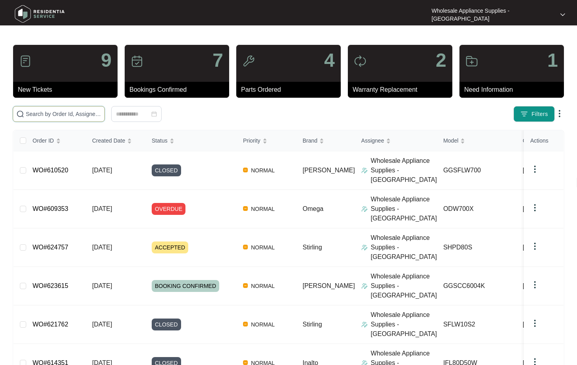
click at [65, 111] on input "text" at bounding box center [63, 114] width 75 height 9
paste input "613729"
type input "613729"
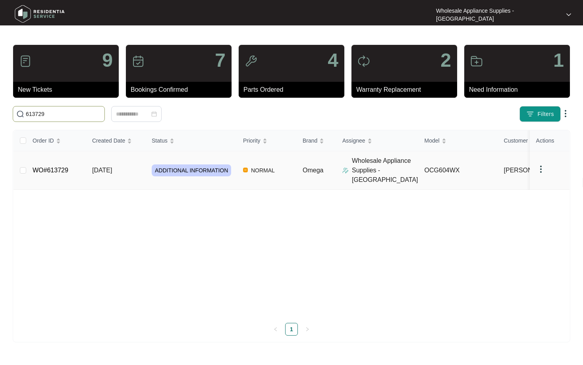
click at [110, 168] on span "[DATE]" at bounding box center [102, 170] width 20 height 7
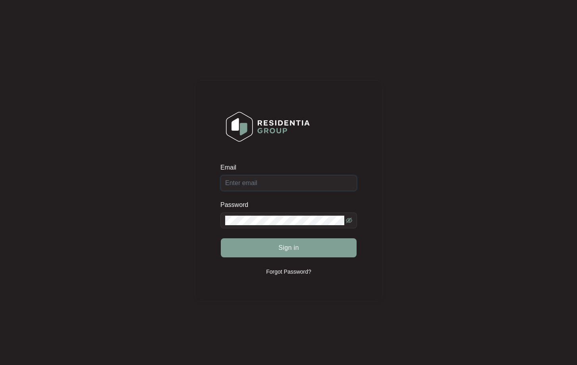
type input "[EMAIL_ADDRESS][DOMAIN_NAME]"
click at [292, 252] on div "Sign in" at bounding box center [289, 248] width 137 height 20
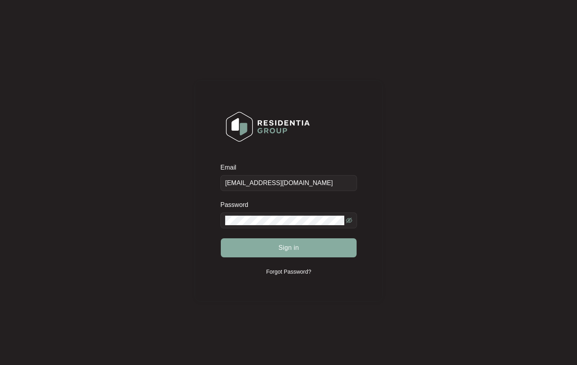
click at [291, 252] on span "Sign in" at bounding box center [289, 248] width 21 height 10
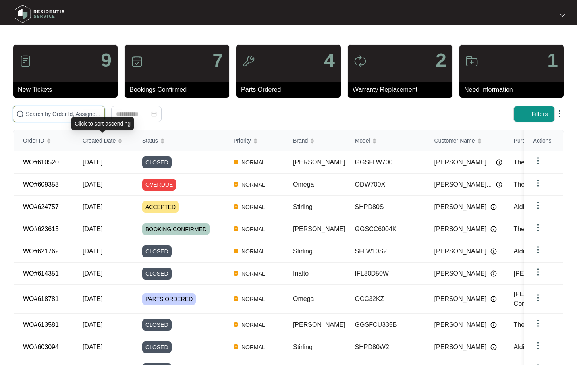
click at [72, 116] on input "text" at bounding box center [63, 114] width 75 height 9
paste input "613729"
type input "613729"
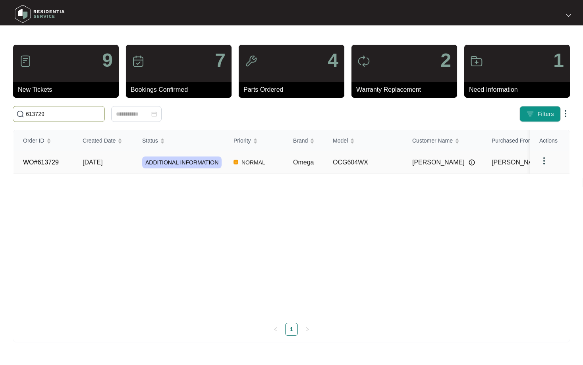
click at [89, 161] on span "[DATE]" at bounding box center [93, 162] width 20 height 7
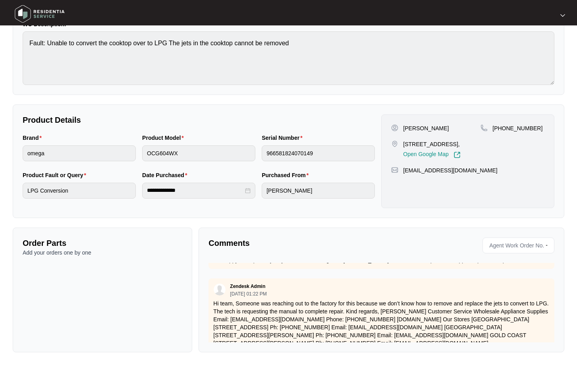
scroll to position [744, 0]
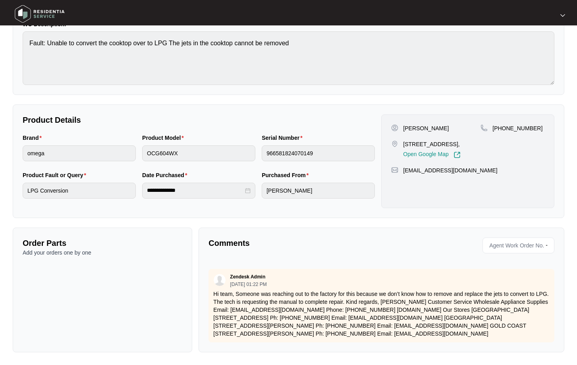
click at [305, 244] on p "Comments" at bounding box center [292, 243] width 167 height 11
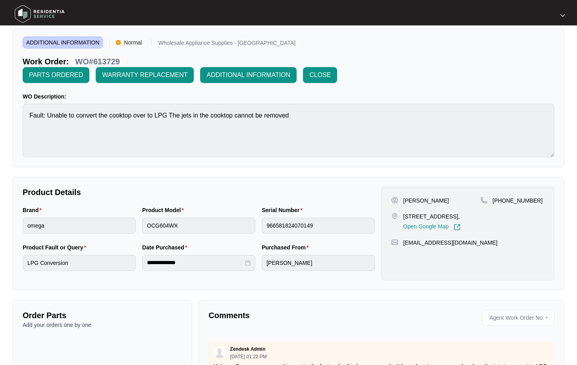
scroll to position [0, 0]
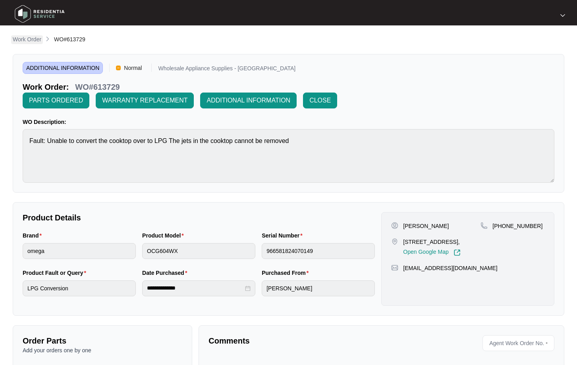
click at [23, 37] on p "Work Order" at bounding box center [27, 39] width 29 height 8
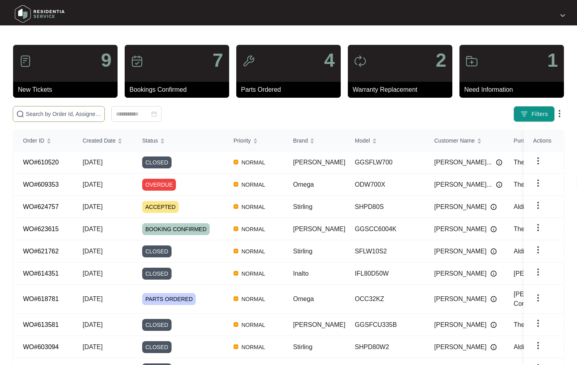
click at [70, 107] on span at bounding box center [59, 114] width 92 height 16
paste input "613729"
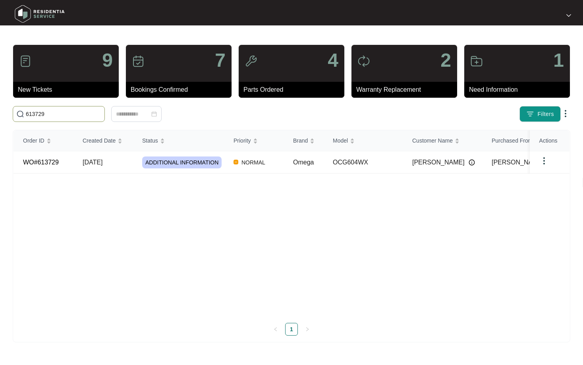
type input "613729"
click at [103, 163] on span "[DATE]" at bounding box center [93, 162] width 20 height 7
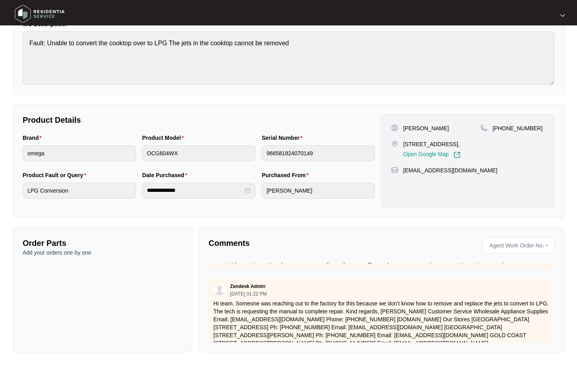
scroll to position [744, 0]
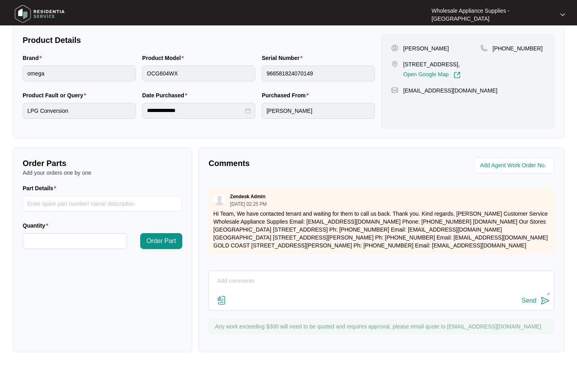
scroll to position [265, 0]
click at [276, 280] on textarea at bounding box center [381, 285] width 337 height 21
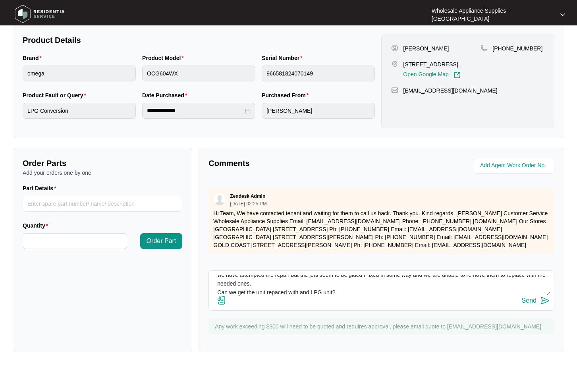
scroll to position [23, 0]
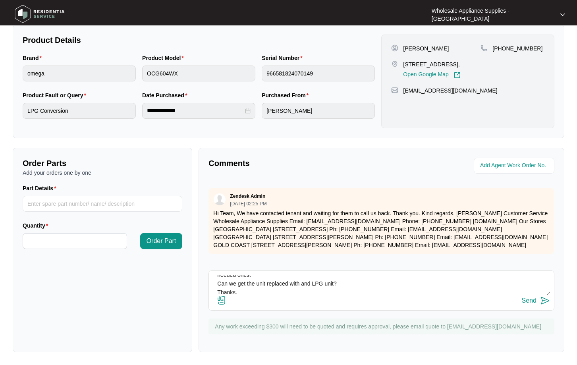
click at [308, 284] on textarea "Hi Team, we have attempted the repair but the jets seem to be glued r fixed in …" at bounding box center [381, 285] width 337 height 21
type textarea "Hi Team, we have attempted the repair but the jets seem to be glued r fixed in …"
click at [526, 298] on div "Send" at bounding box center [529, 300] width 15 height 7
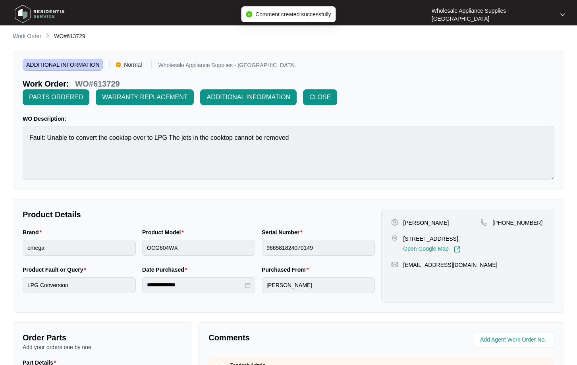
scroll to position [0, 0]
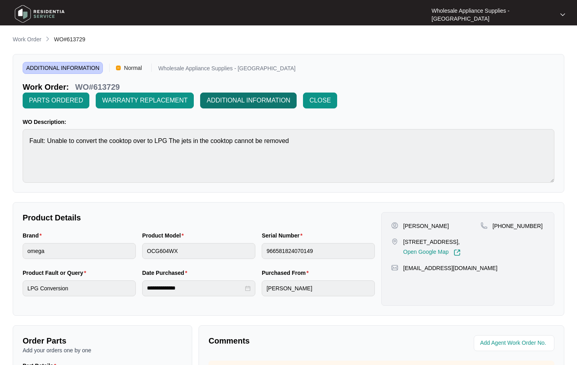
click at [232, 96] on span "ADDITIONAL INFORMATION" at bounding box center [249, 101] width 84 height 10
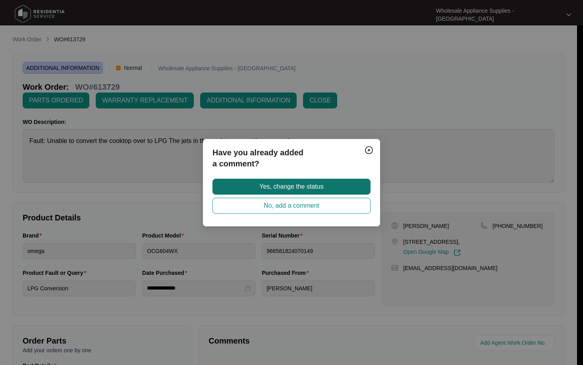
click at [299, 189] on span "Yes, change the status" at bounding box center [291, 187] width 64 height 10
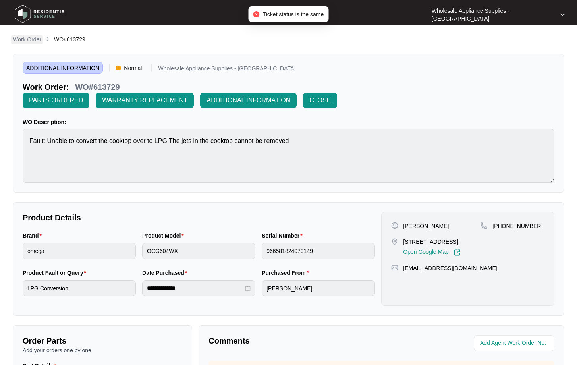
click at [36, 41] on p "Work Order" at bounding box center [27, 39] width 29 height 8
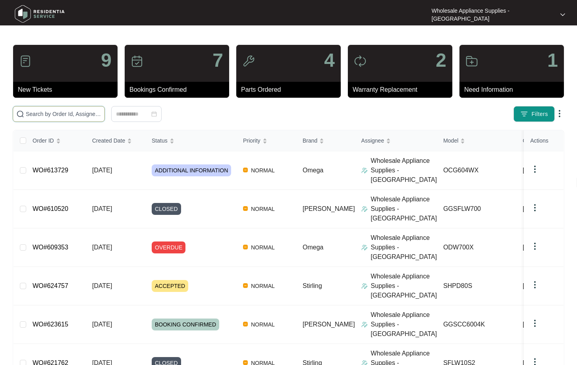
click at [43, 116] on input "text" at bounding box center [63, 114] width 75 height 9
paste input "623615"
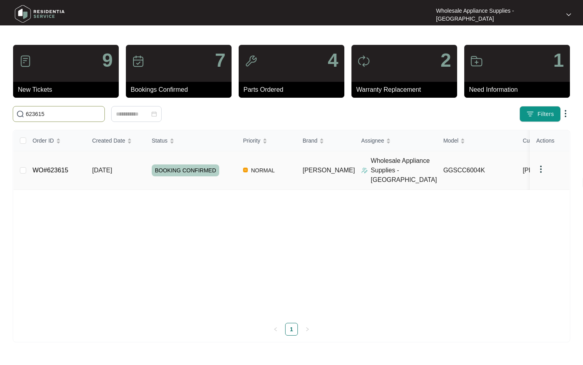
type input "623615"
click at [112, 167] on span "[DATE]" at bounding box center [102, 170] width 20 height 7
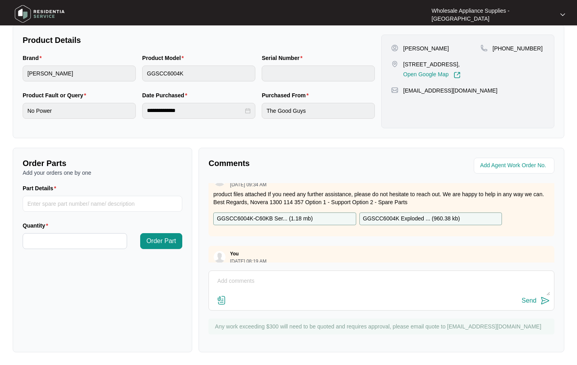
scroll to position [37, 0]
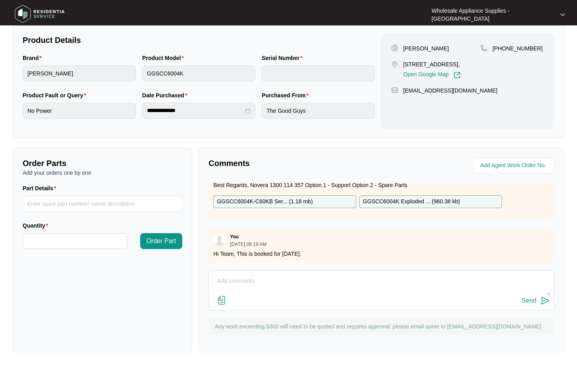
click at [331, 285] on textarea at bounding box center [381, 285] width 337 height 21
paste textarea "Hi Team, Can I have the following sent to 48 York Street, East Gosford 2250"
click at [422, 292] on textarea "Hi Team, Can I have the following sent to 48 York Street, East Gosford 2250" at bounding box center [381, 285] width 337 height 21
paste textarea "DISPLAY BOARD SP19911"
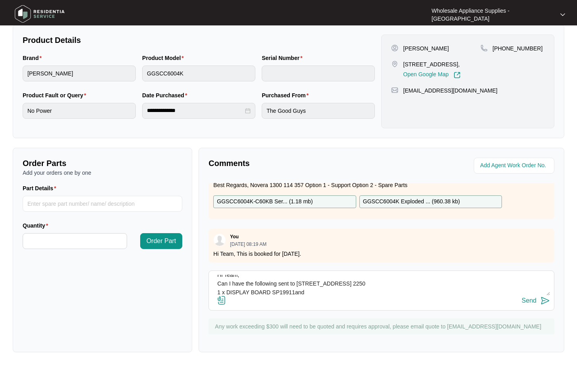
scroll to position [15, 0]
click at [296, 283] on textarea "Hi Team, Can I have the following sent to 48 York Street, East Gosford 2250 1 x…" at bounding box center [381, 285] width 337 height 21
click at [273, 289] on textarea "Hi Team, Can I have the following sent to 48 York Street, East Gosford 2250 1 x…" at bounding box center [381, 285] width 337 height 21
paste textarea "POWER BOARD SP19908"
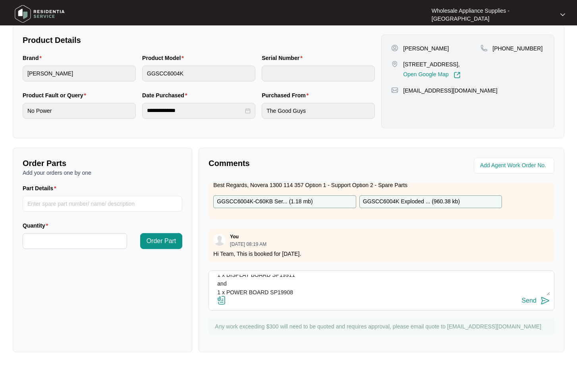
scroll to position [32, 0]
type textarea "Hi Team, Can I have the following sent to 48 York Street, East Gosford 2250 1 x…"
click at [546, 300] on img at bounding box center [546, 301] width 10 height 10
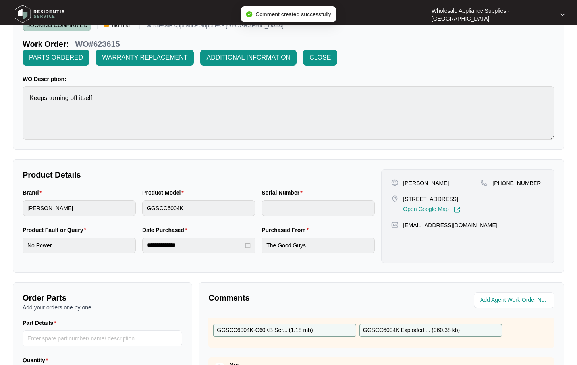
scroll to position [0, 0]
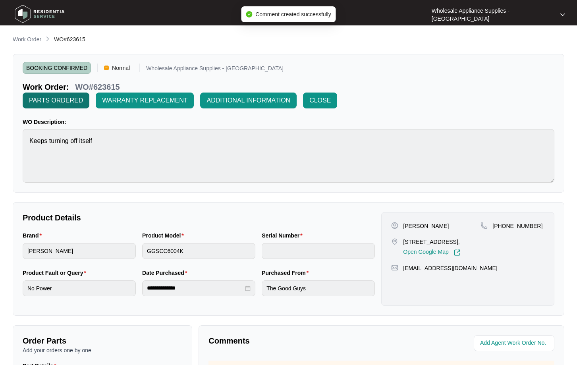
click at [71, 101] on span "PARTS ORDERED" at bounding box center [56, 101] width 54 height 10
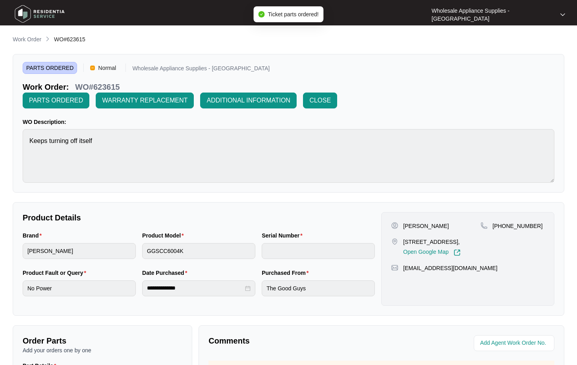
click at [31, 39] on p "Work Order" at bounding box center [27, 39] width 29 height 8
